Goal: Task Accomplishment & Management: Manage account settings

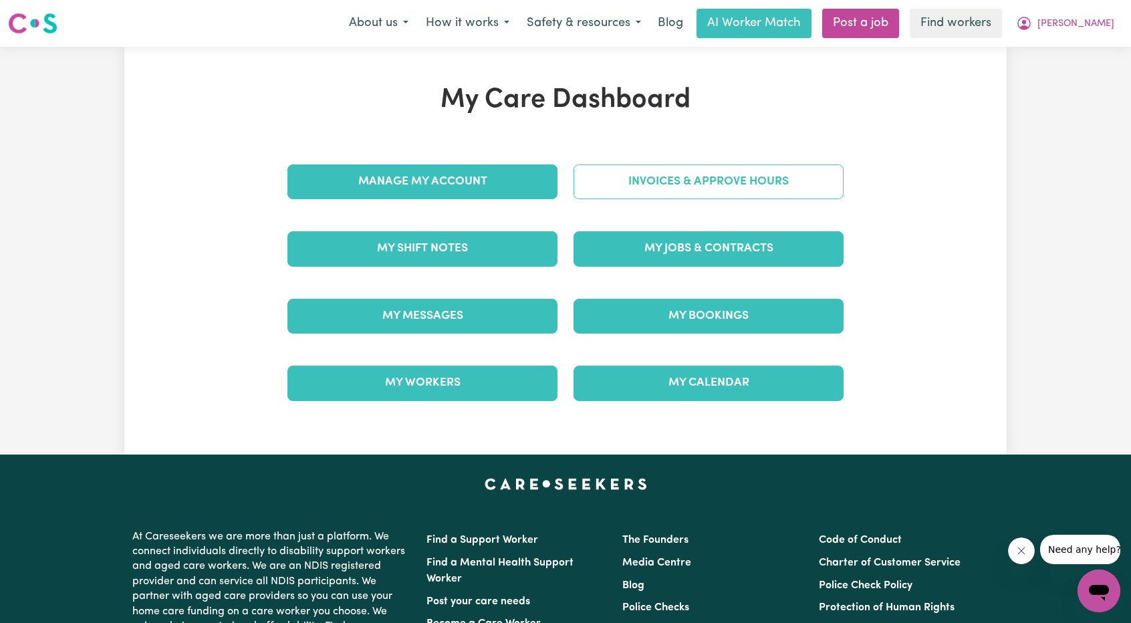
click at [618, 183] on link "Invoices & Approve Hours" at bounding box center [709, 181] width 270 height 35
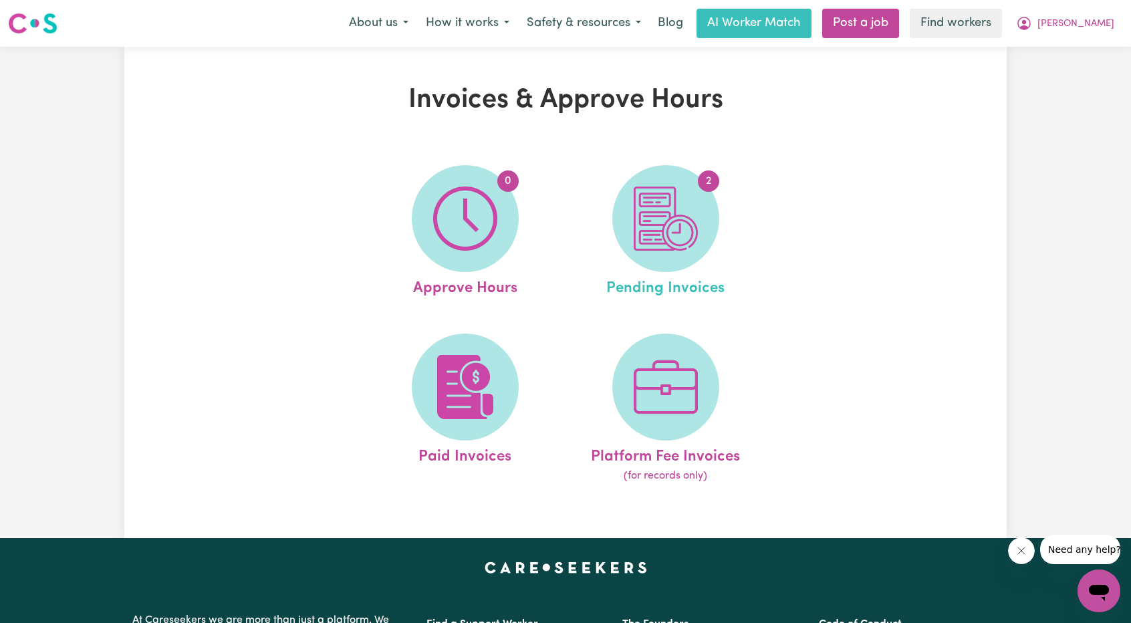
click at [636, 265] on link "2 Pending Invoices" at bounding box center [666, 232] width 193 height 135
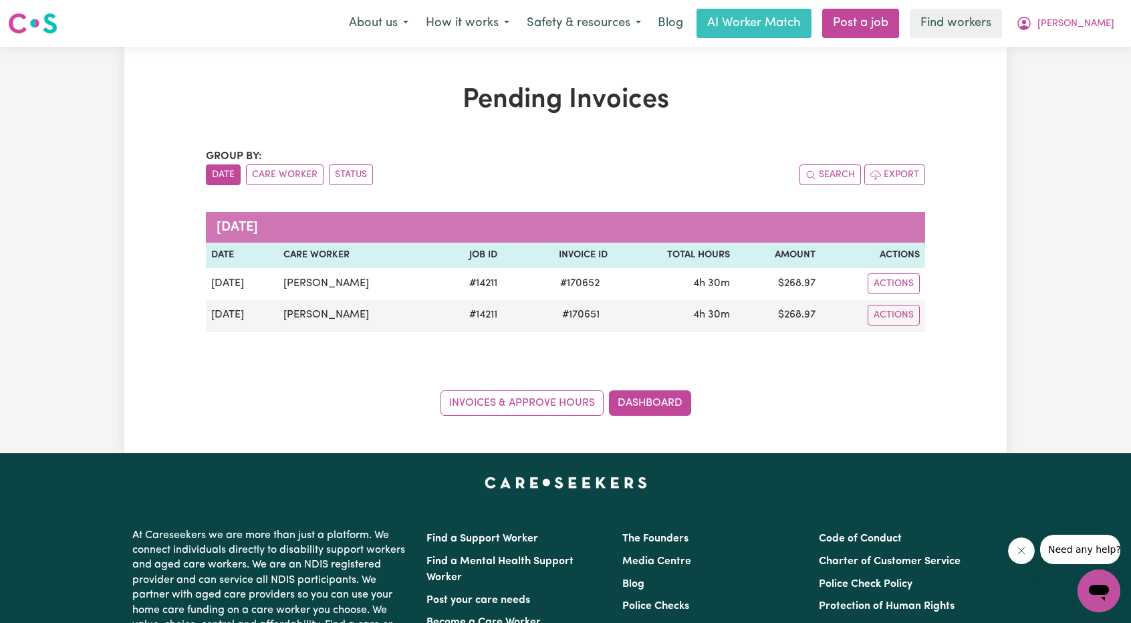
click at [946, 130] on div "Pending Invoices Group by: Date Care Worker Status Search Export [DATE] Date Ca…" at bounding box center [565, 250] width 882 height 332
click at [1080, 19] on button "[PERSON_NAME]" at bounding box center [1065, 23] width 116 height 28
click at [1059, 39] on link "My Dashboard" at bounding box center [1070, 51] width 106 height 25
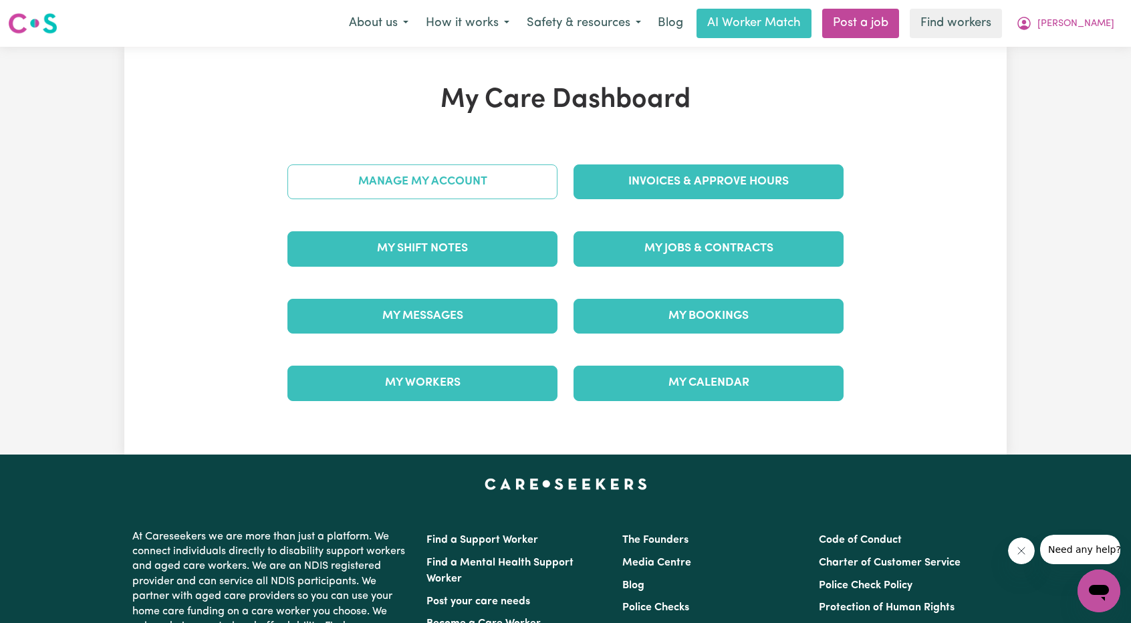
click at [376, 197] on link "Manage My Account" at bounding box center [422, 181] width 270 height 35
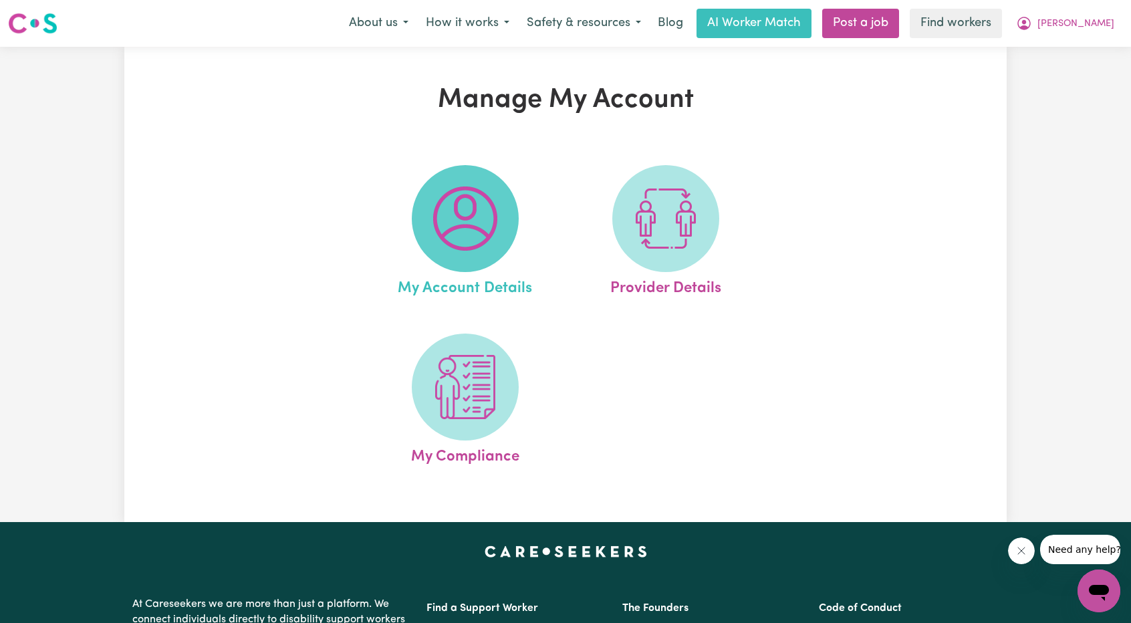
click at [444, 195] on img at bounding box center [465, 219] width 64 height 64
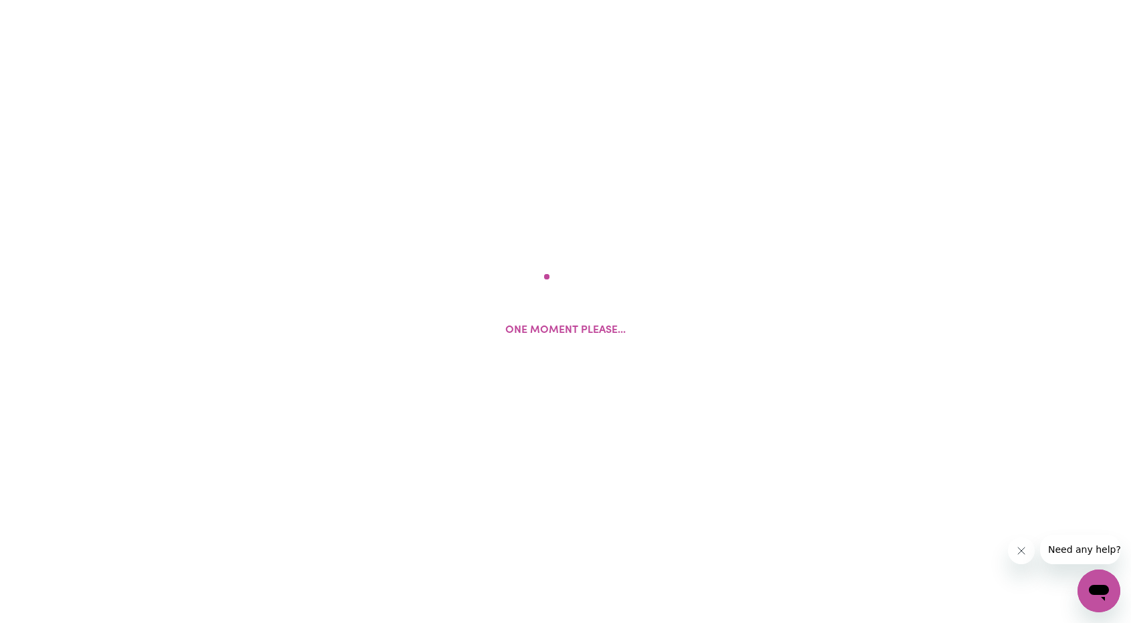
select select "Australian Aboriginal"
select select "call"
